Goal: Transaction & Acquisition: Purchase product/service

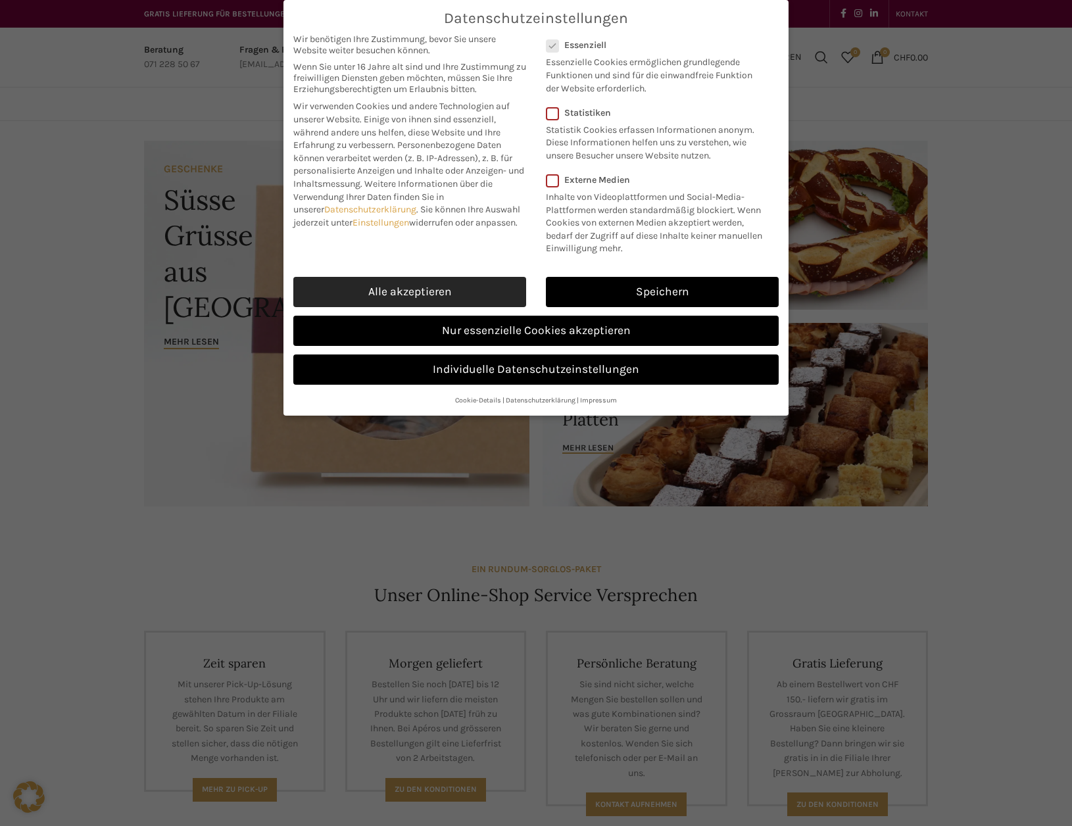
click at [431, 289] on link "Alle akzeptieren" at bounding box center [409, 292] width 233 height 30
checkbox input "true"
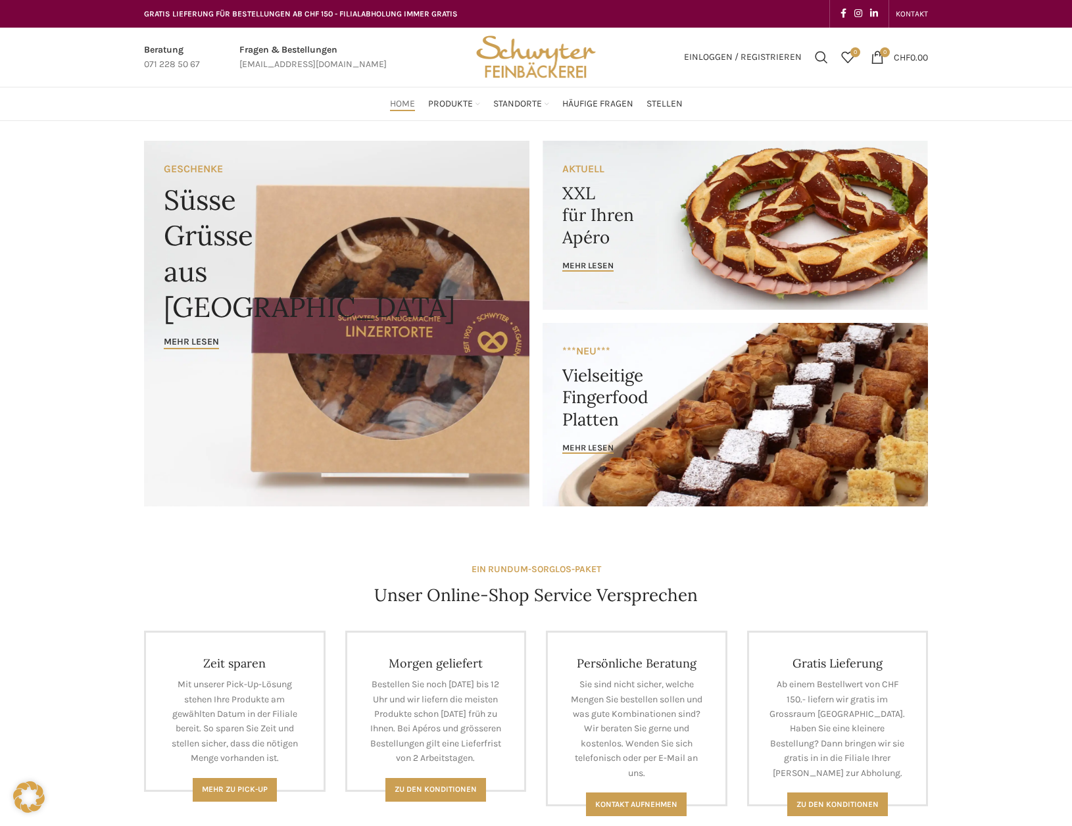
click at [624, 418] on link "Banner link" at bounding box center [736, 415] width 386 height 184
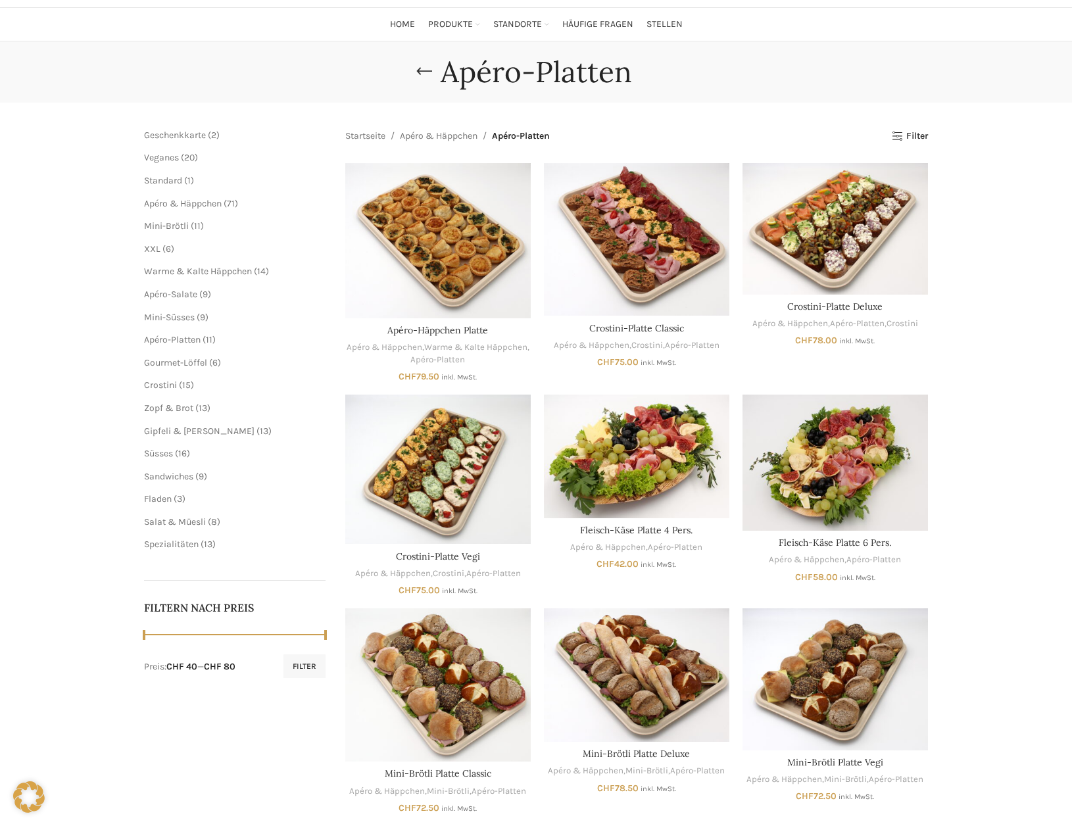
scroll to position [16, 0]
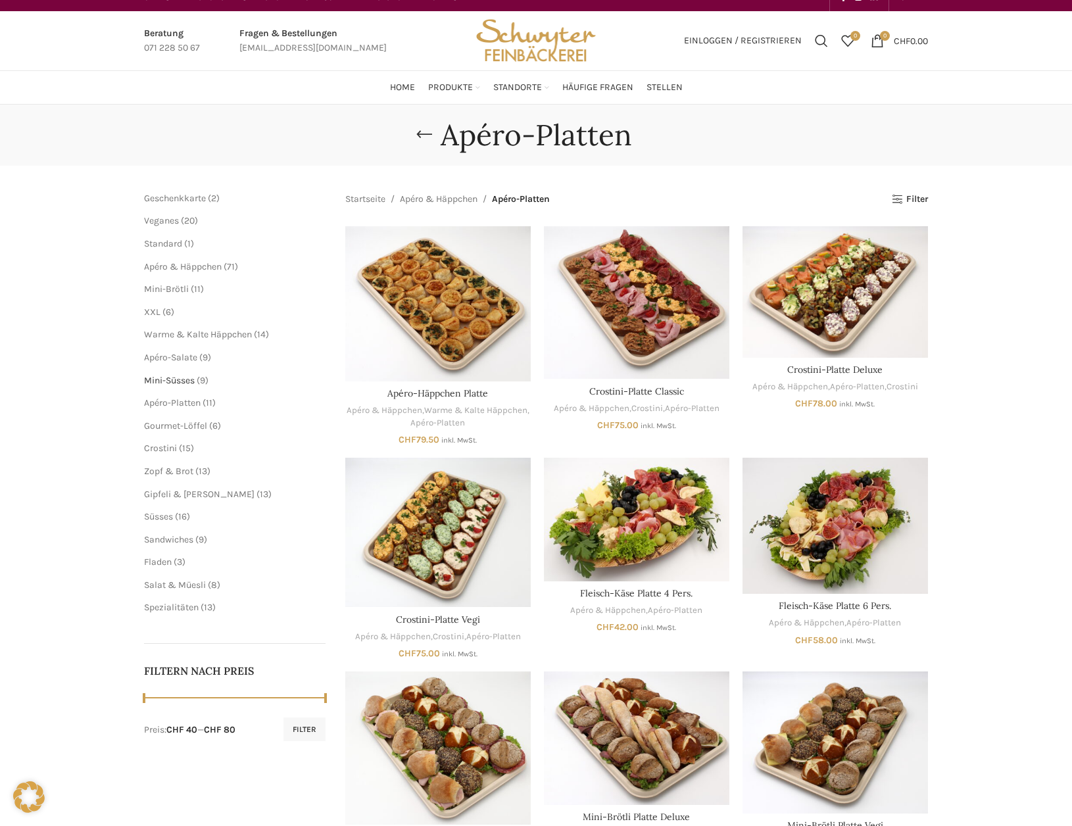
click at [177, 385] on span "Mini-Süsses" at bounding box center [169, 380] width 51 height 11
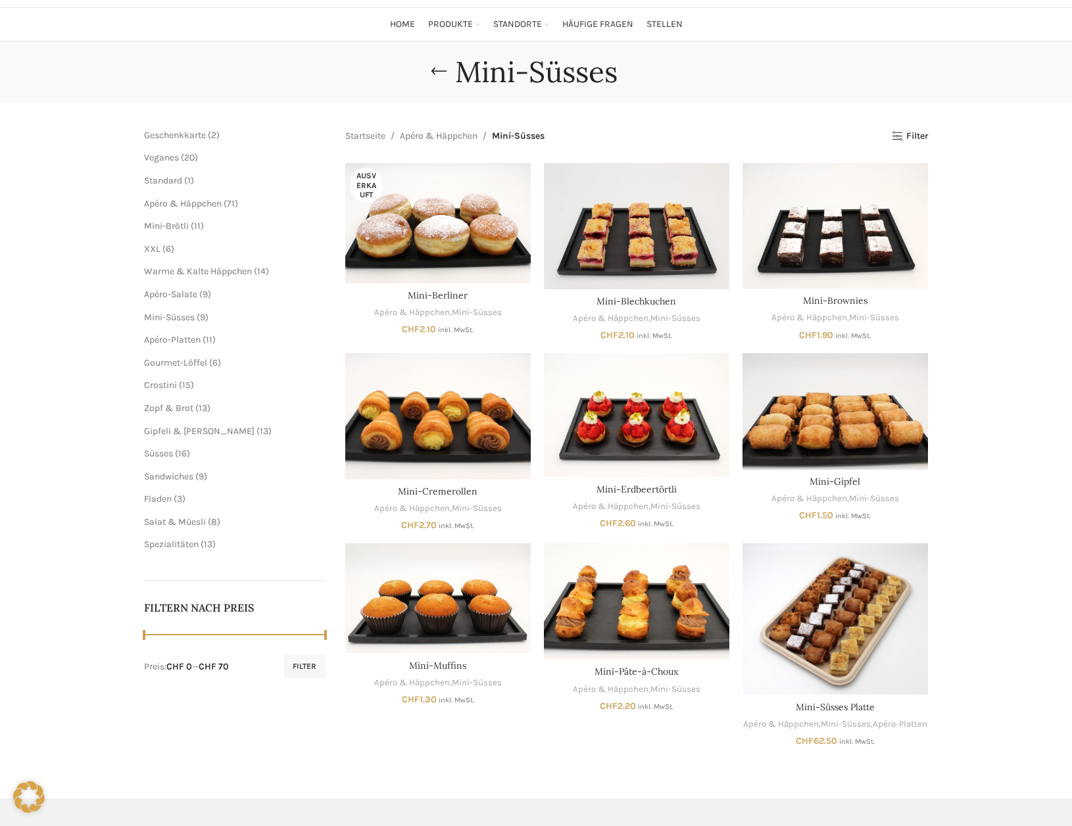
scroll to position [109, 0]
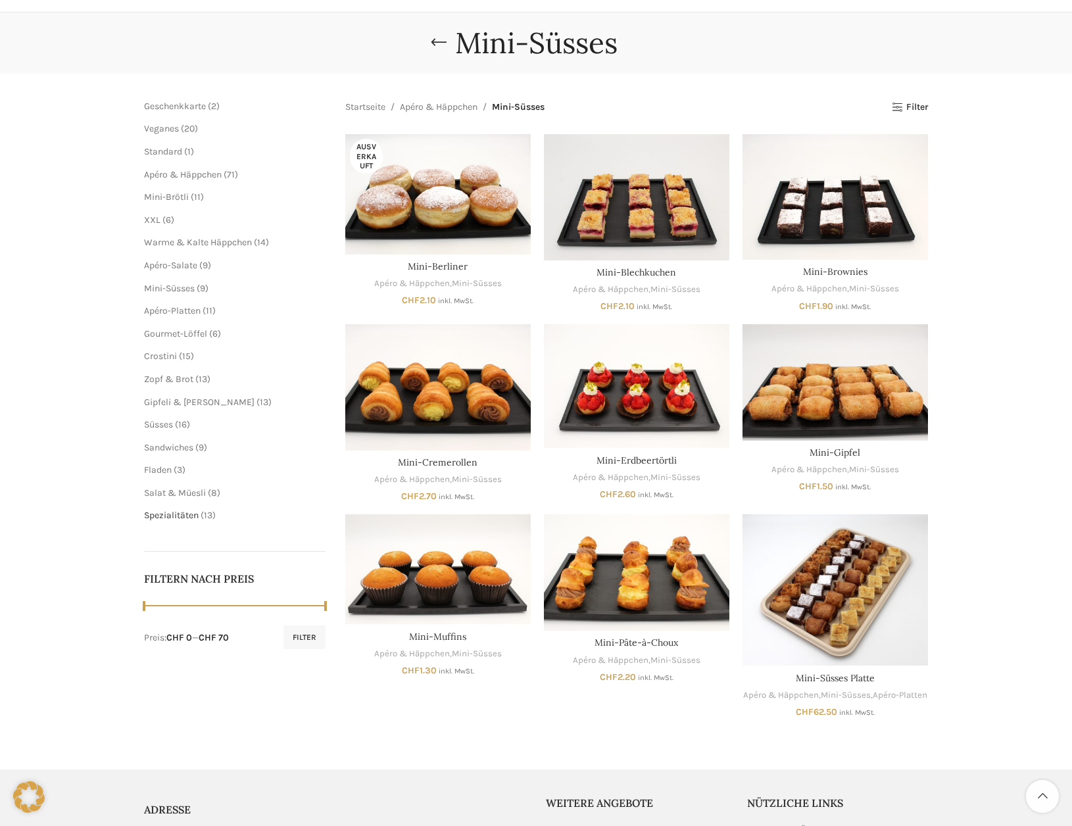
click at [180, 518] on span "Spezialitäten" at bounding box center [171, 515] width 55 height 11
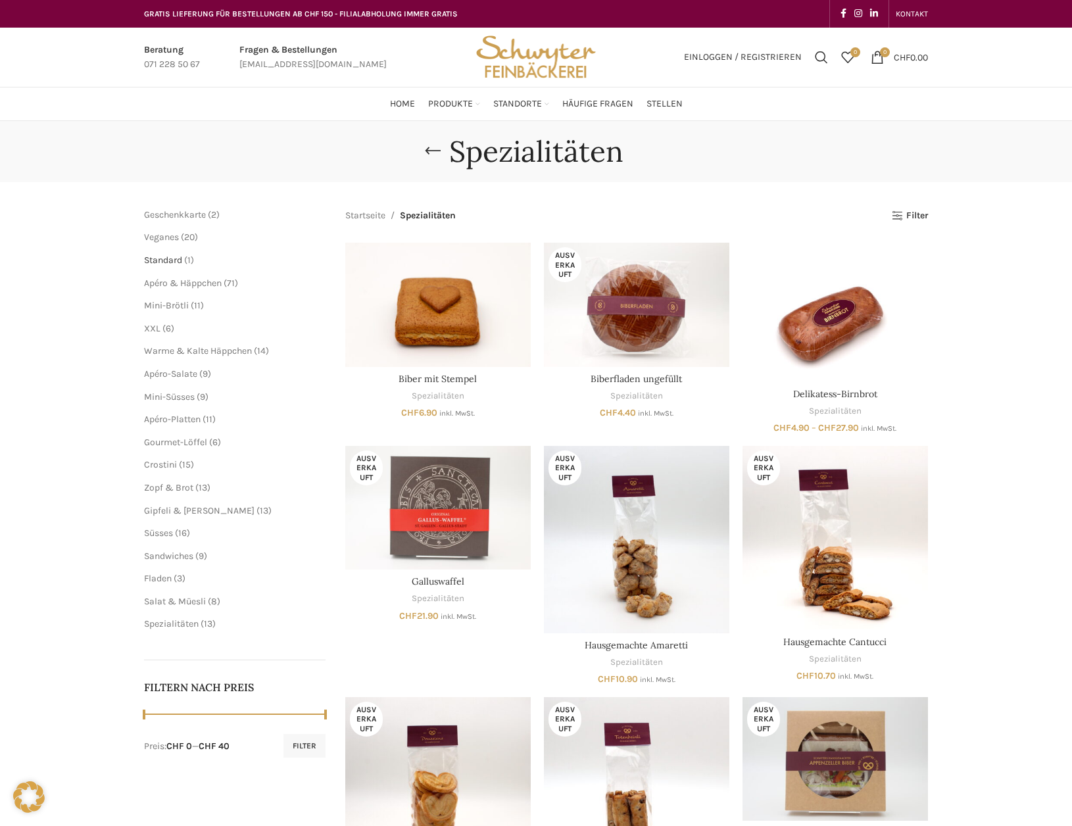
click at [175, 261] on span "Standard" at bounding box center [163, 260] width 38 height 11
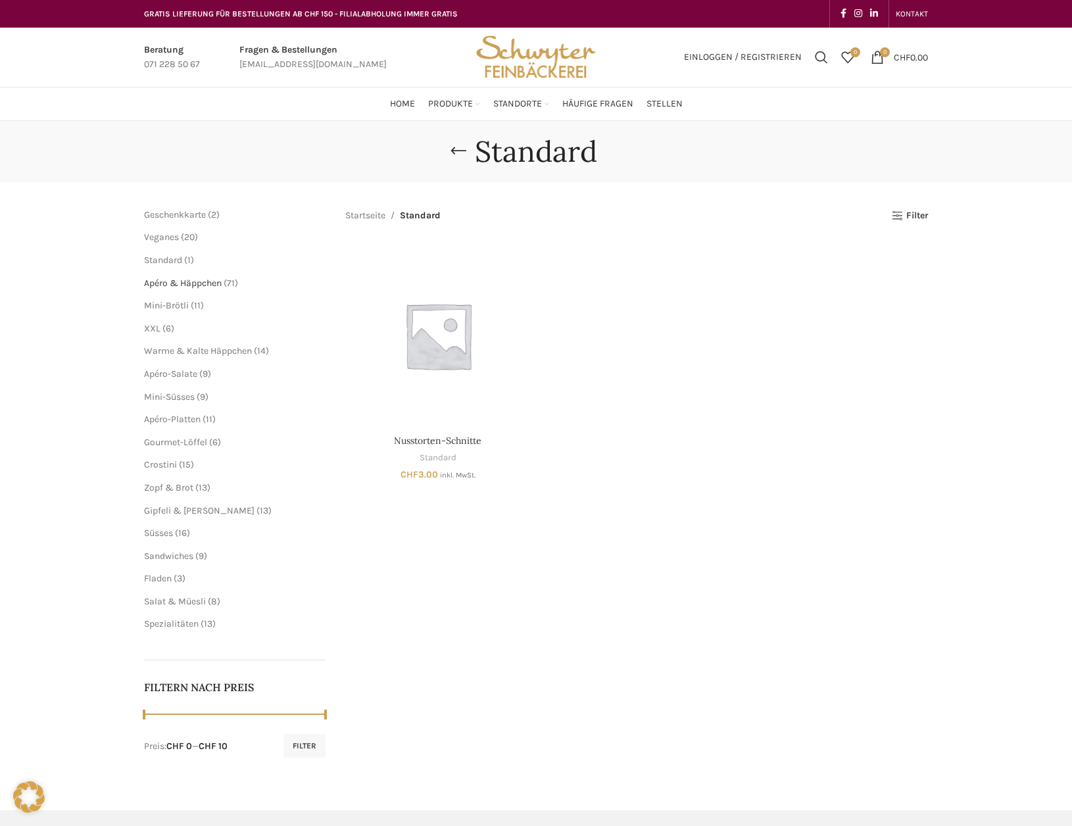
click at [200, 282] on span "Apéro & Häppchen" at bounding box center [183, 283] width 78 height 11
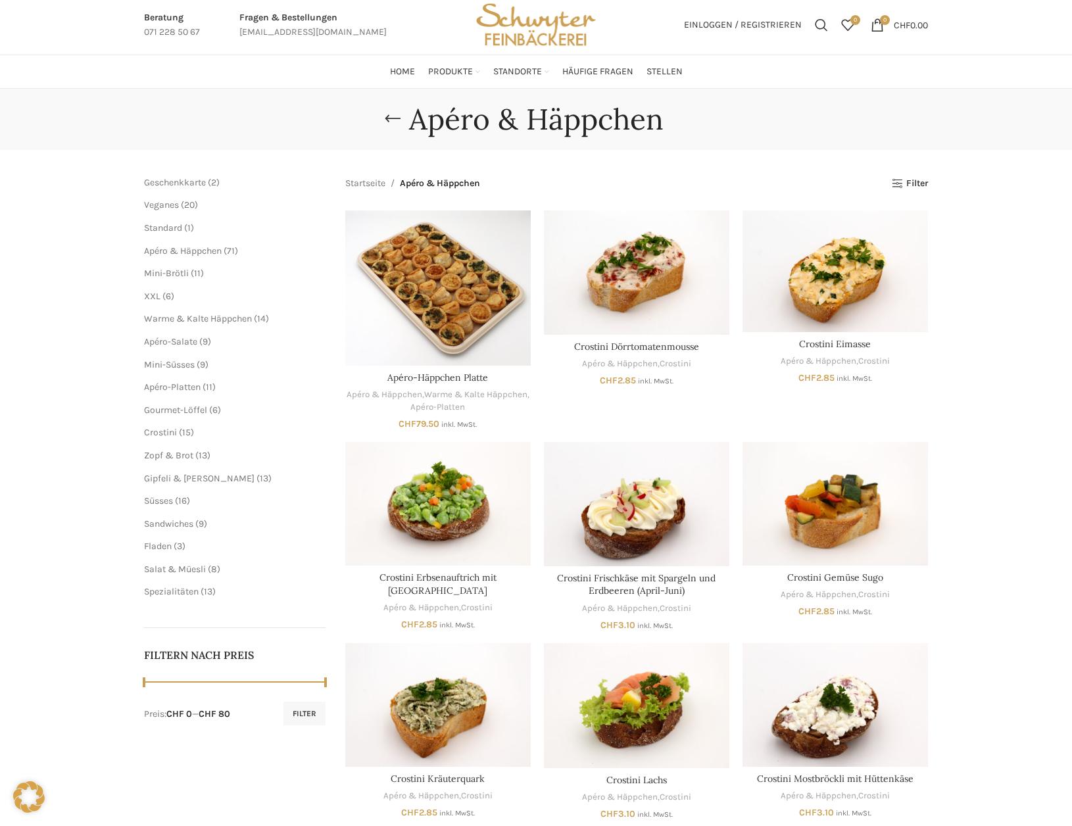
scroll to position [3, 0]
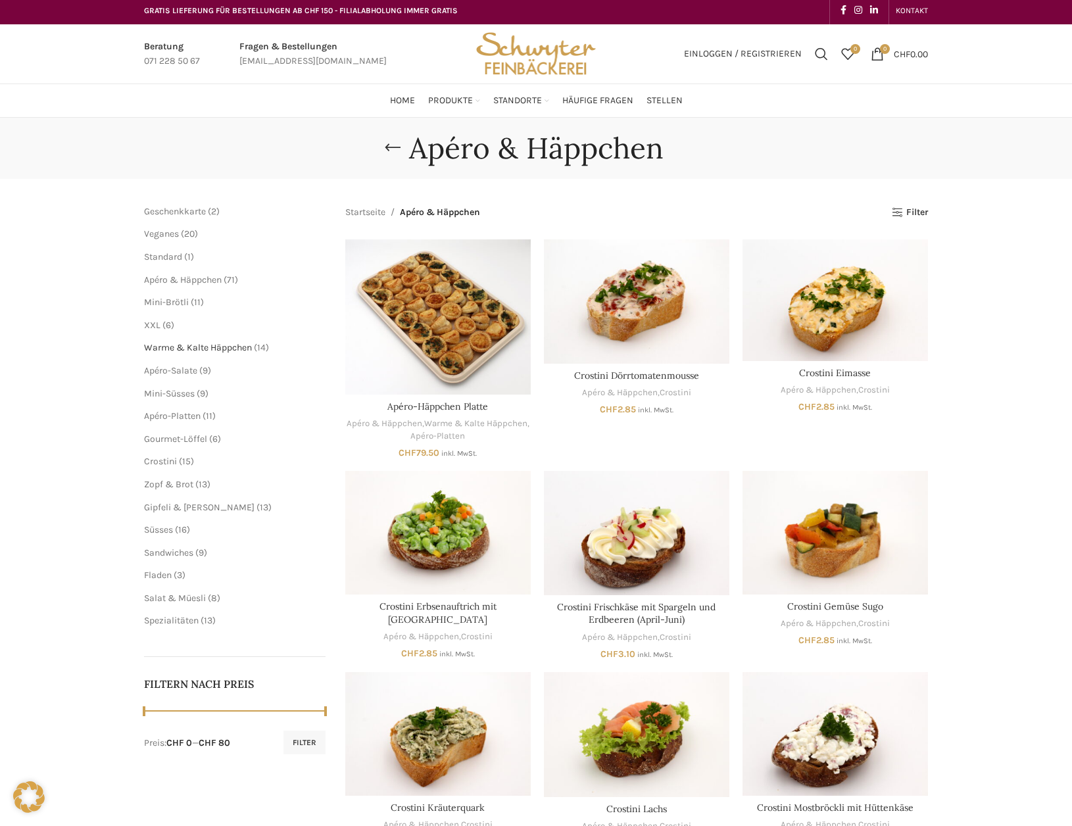
click at [193, 345] on span "Warme & Kalte Häppchen" at bounding box center [198, 347] width 108 height 11
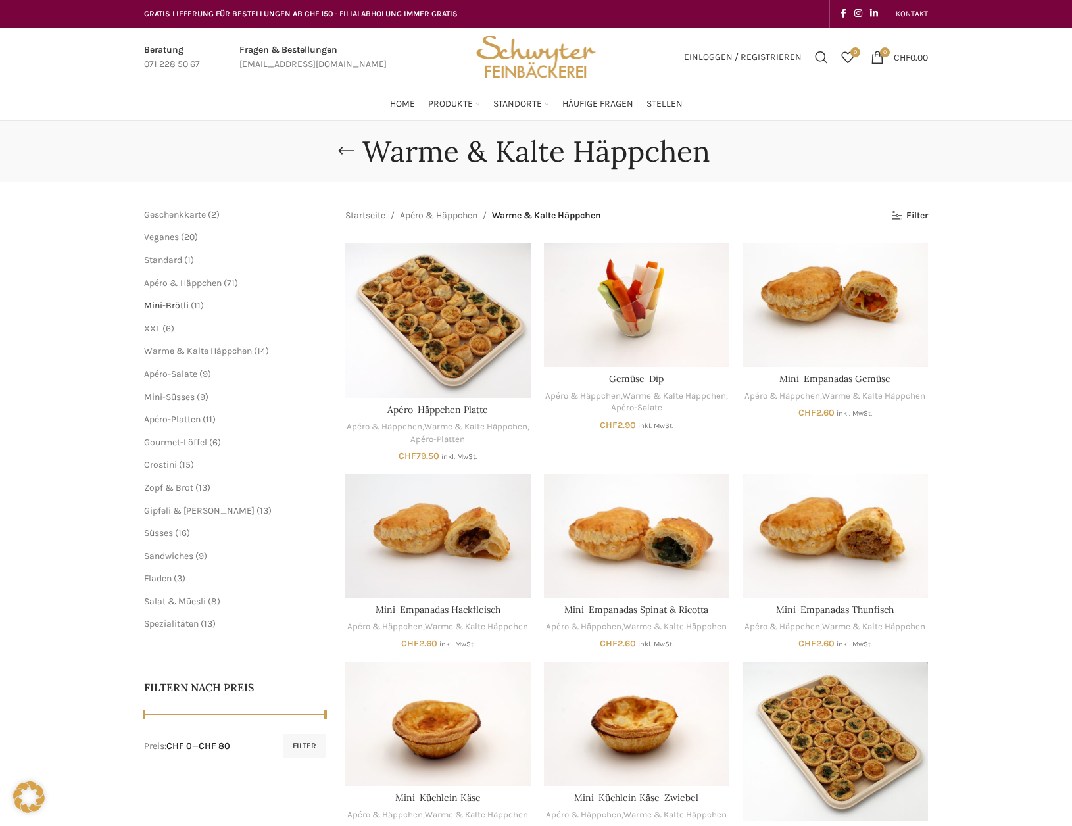
click at [178, 311] on span "Mini-Brötli" at bounding box center [166, 305] width 45 height 11
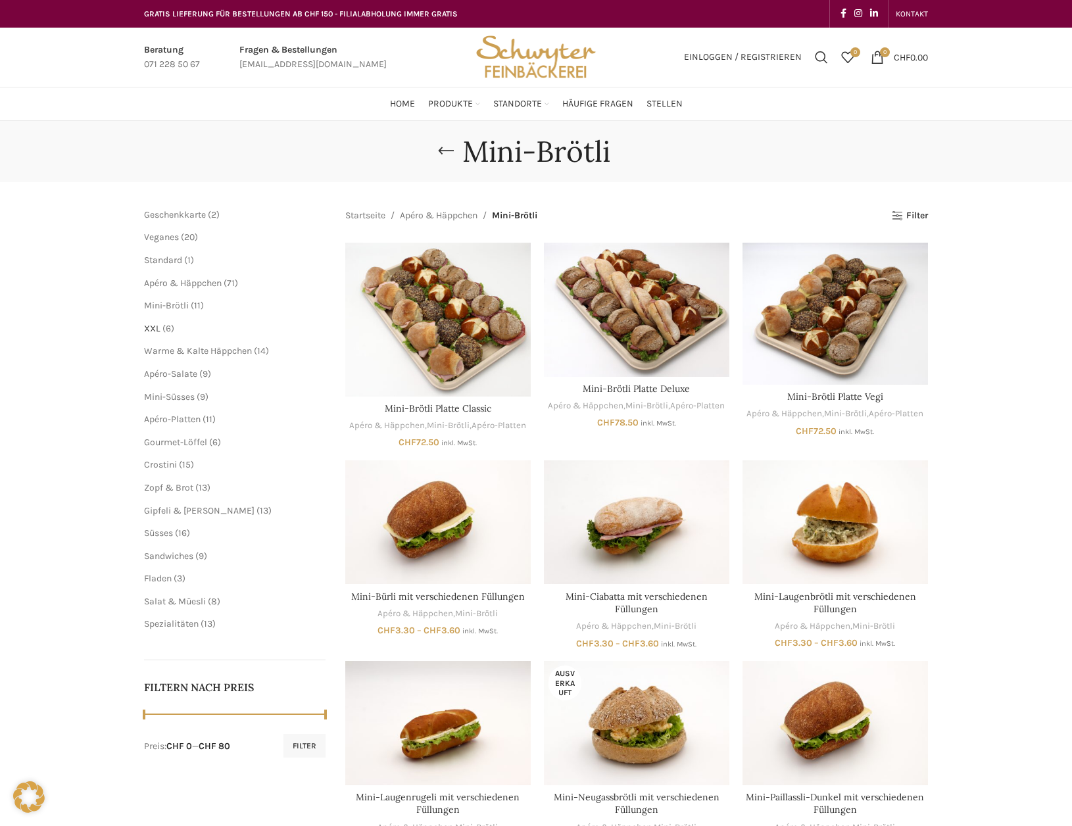
click at [149, 328] on span "XXL" at bounding box center [152, 328] width 16 height 11
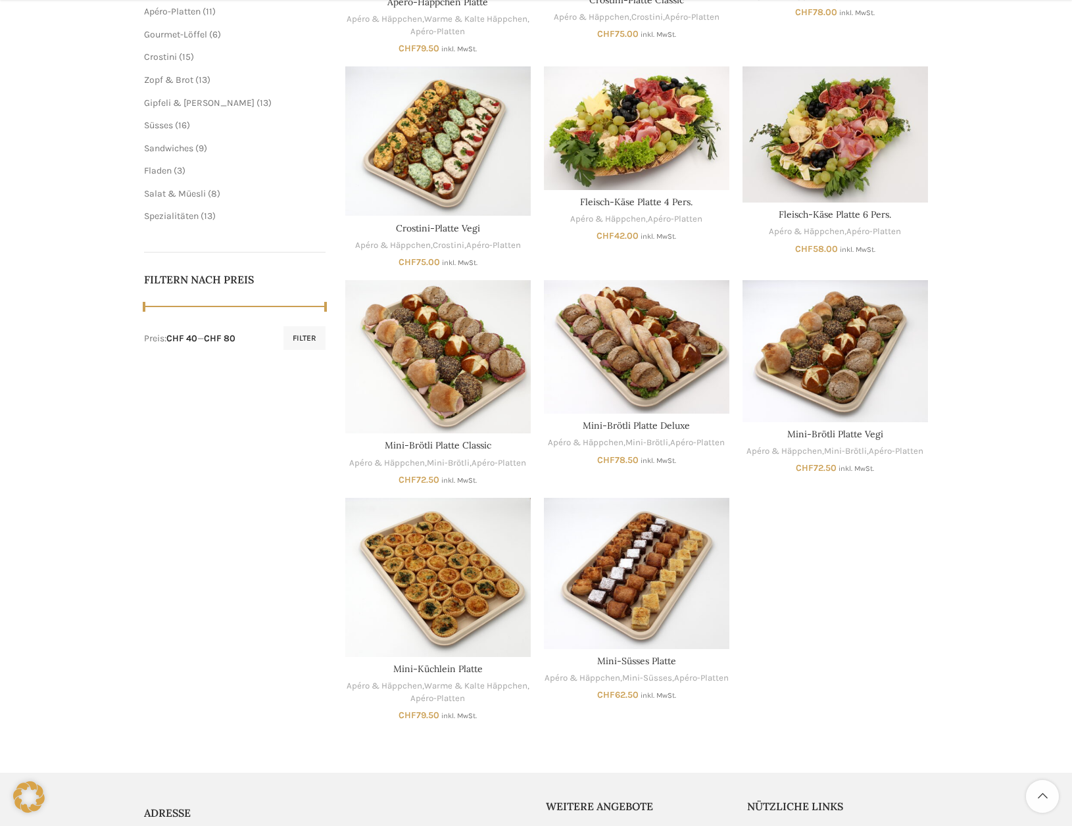
scroll to position [414, 0]
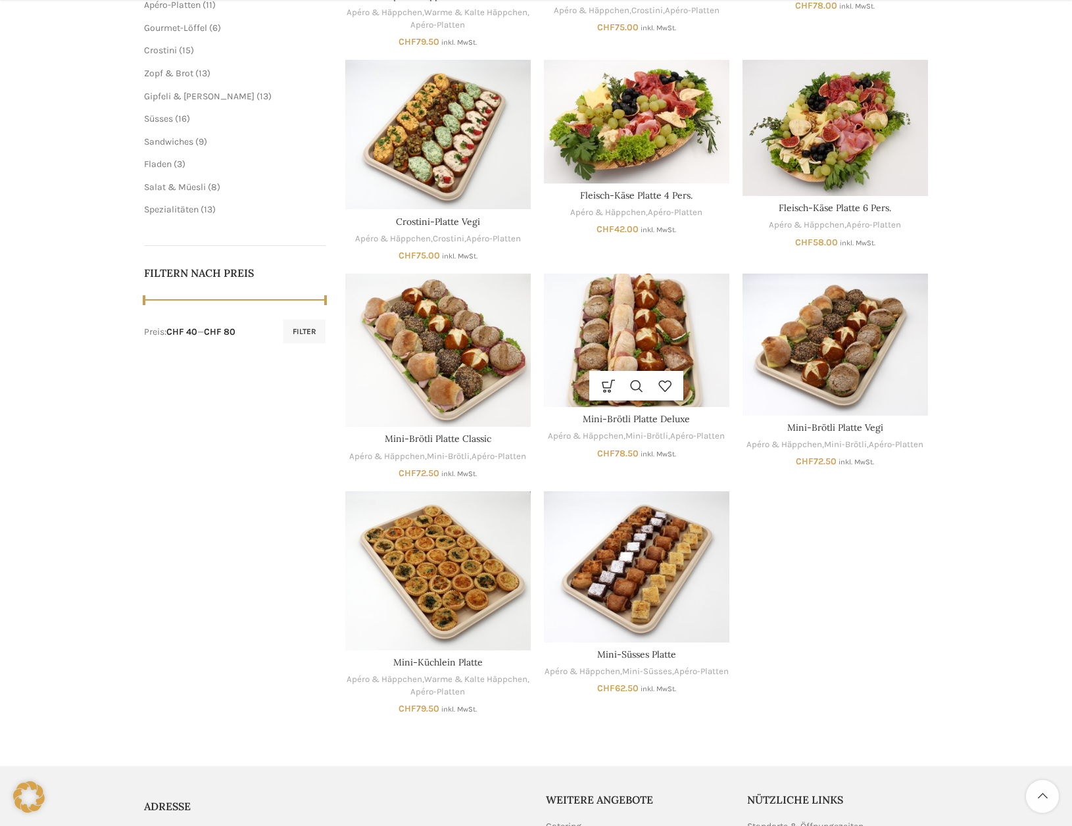
click at [646, 330] on img "Mini-Brötli Platte Deluxe" at bounding box center [637, 341] width 186 height 134
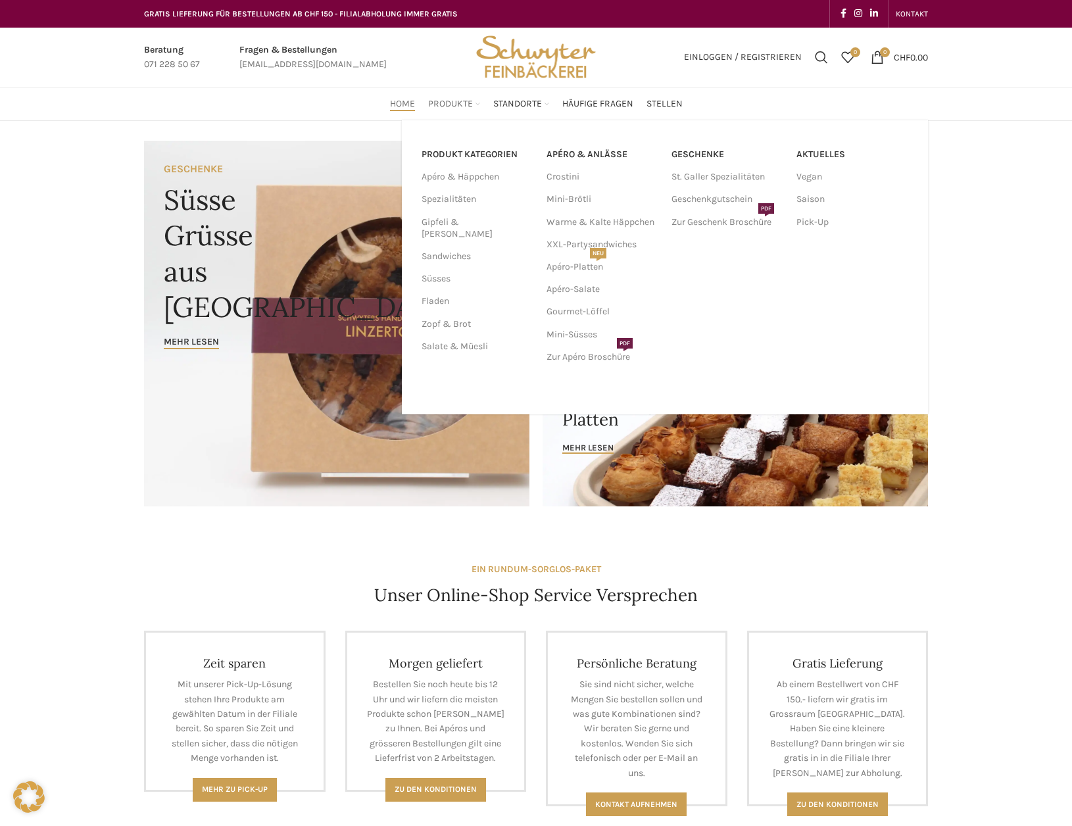
click at [451, 102] on span "Produkte" at bounding box center [450, 104] width 45 height 13
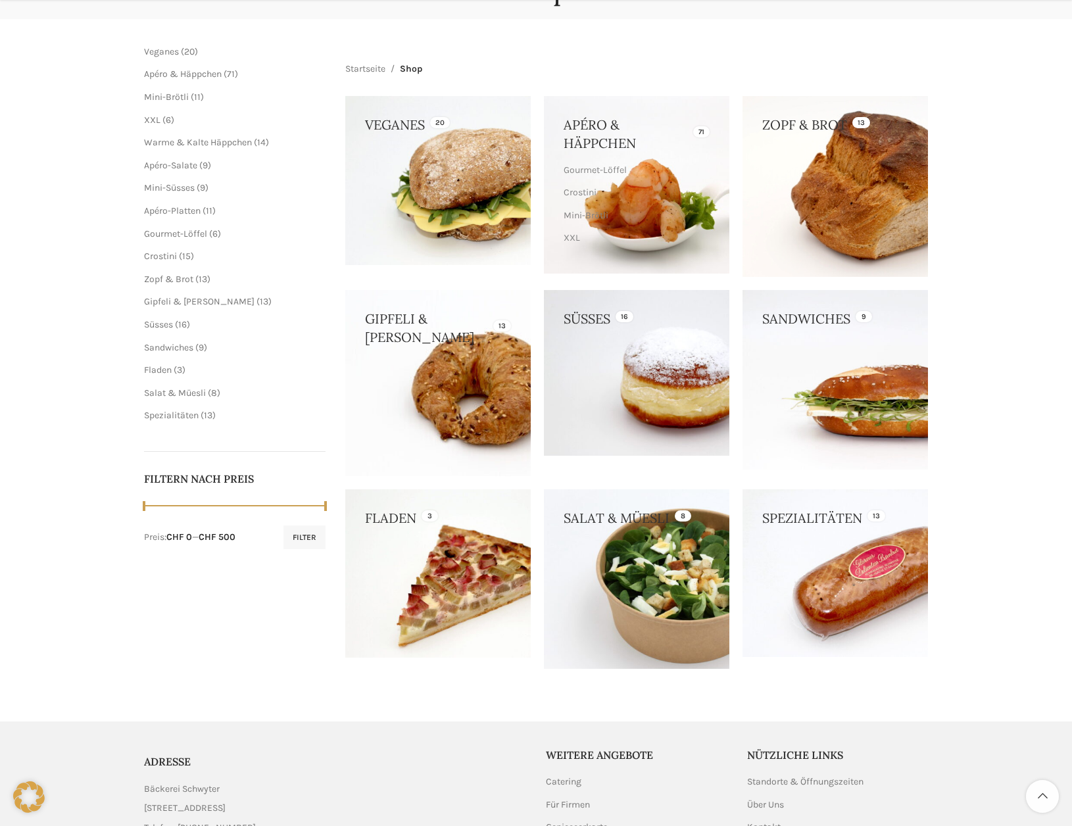
scroll to position [170, 0]
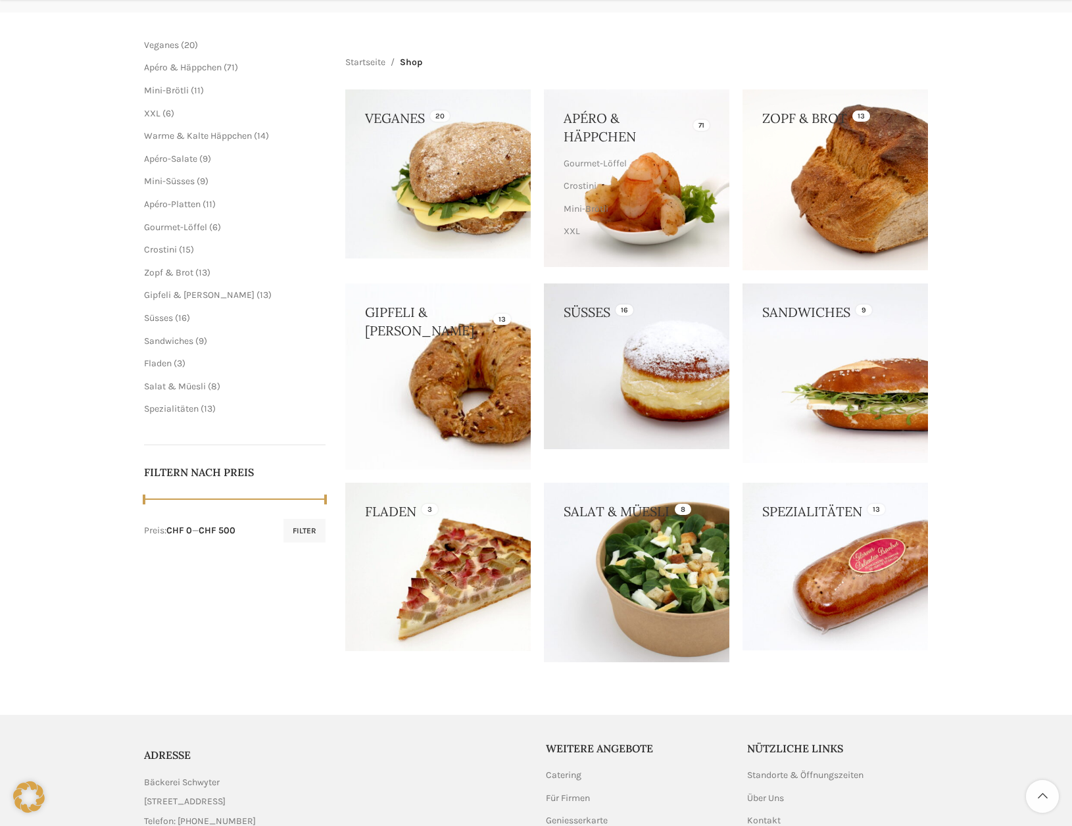
click at [483, 380] on link at bounding box center [438, 377] width 186 height 186
